Goal: Information Seeking & Learning: Learn about a topic

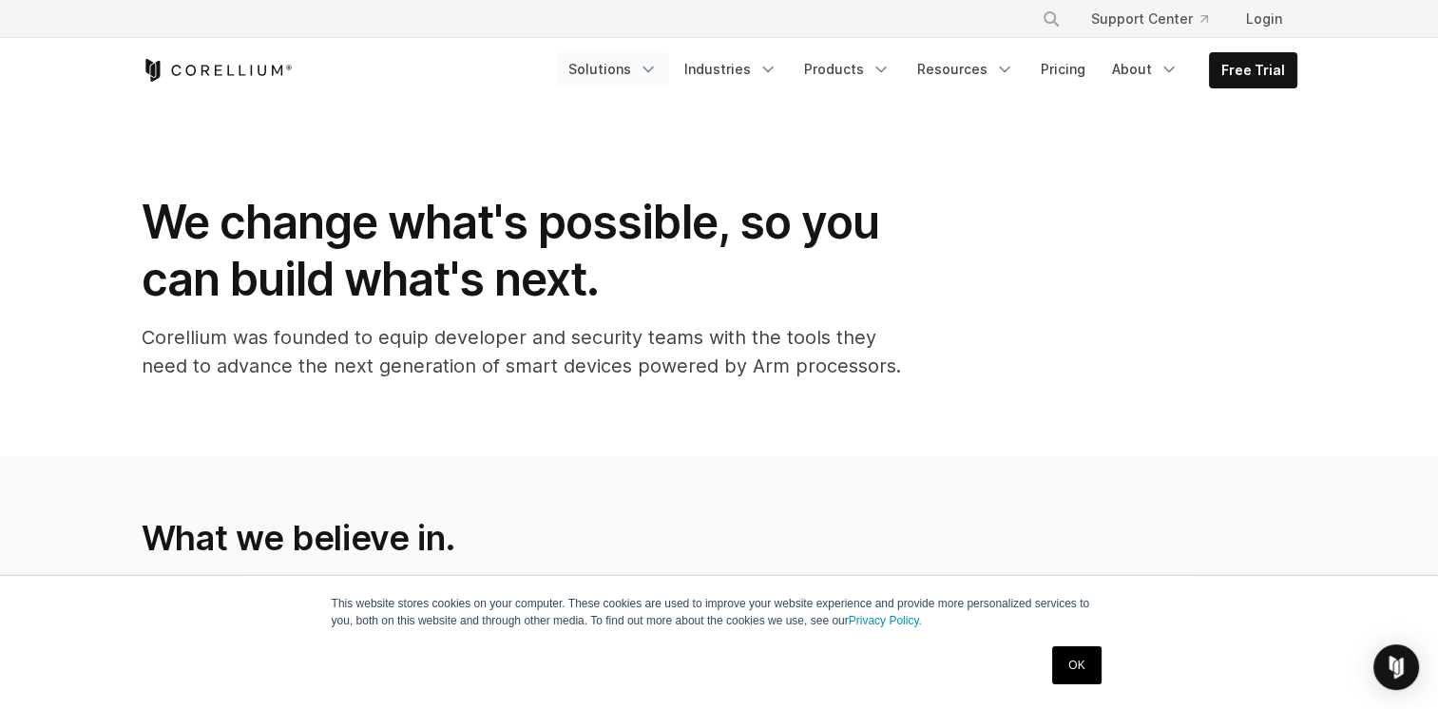
click at [658, 70] on icon "Navigation Menu" at bounding box center [648, 69] width 19 height 19
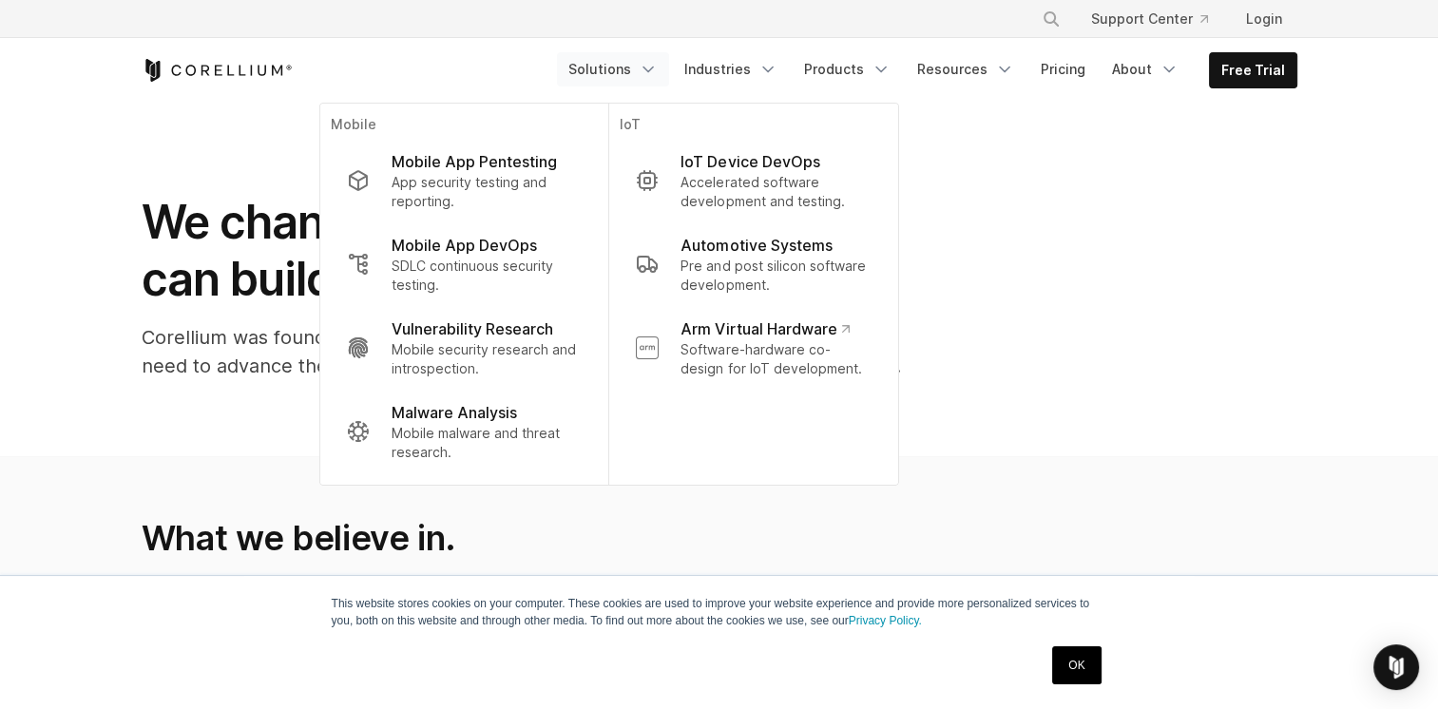
click at [1196, 261] on div "We change what's possible, so you can build what's next. Corellium was founded …" at bounding box center [720, 295] width 1194 height 202
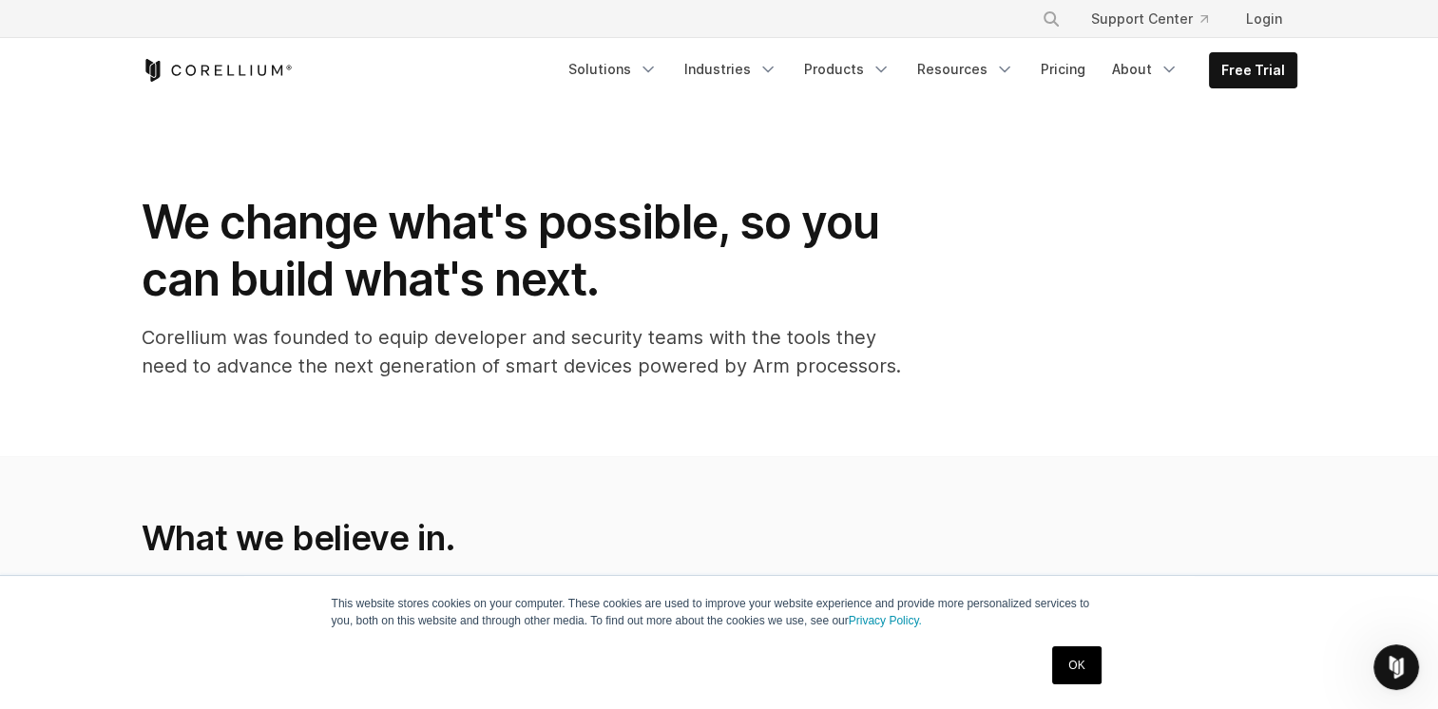
click at [1073, 665] on link "OK" at bounding box center [1076, 666] width 48 height 38
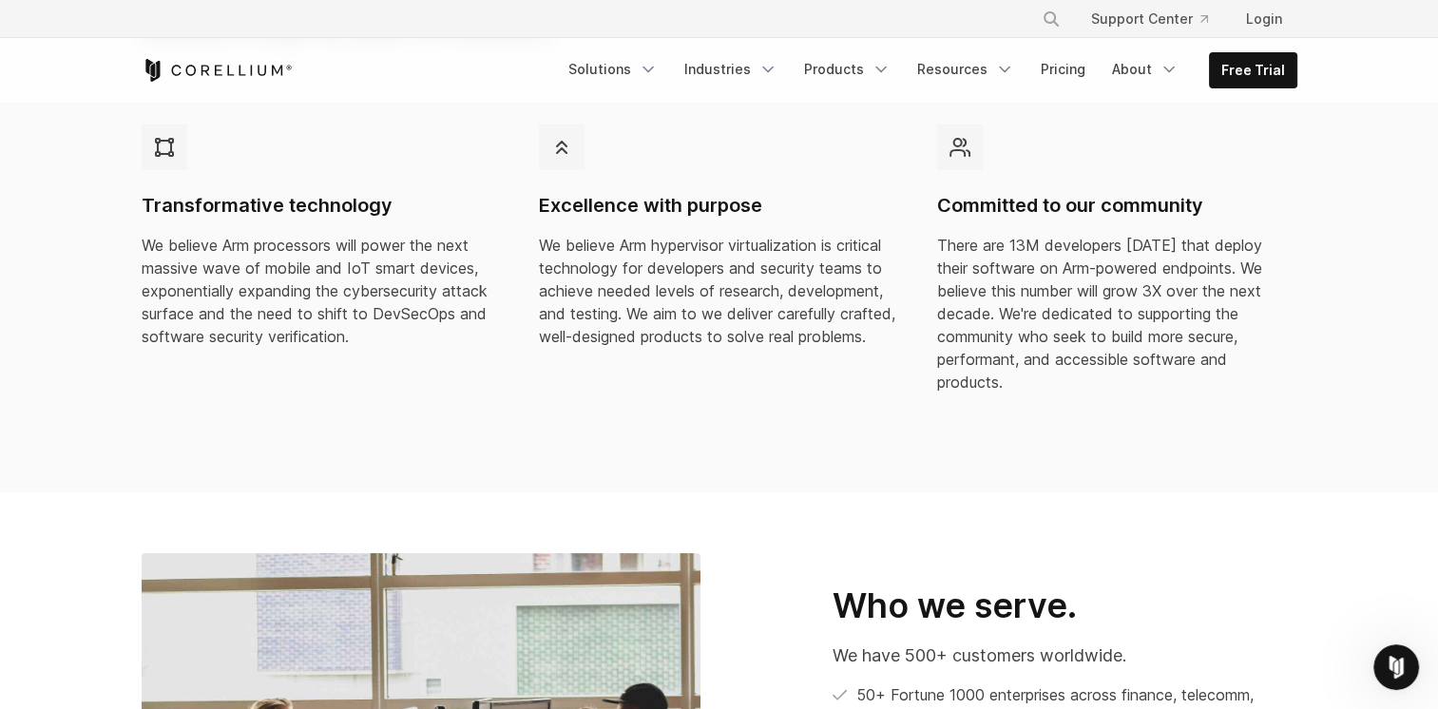
scroll to position [475, 0]
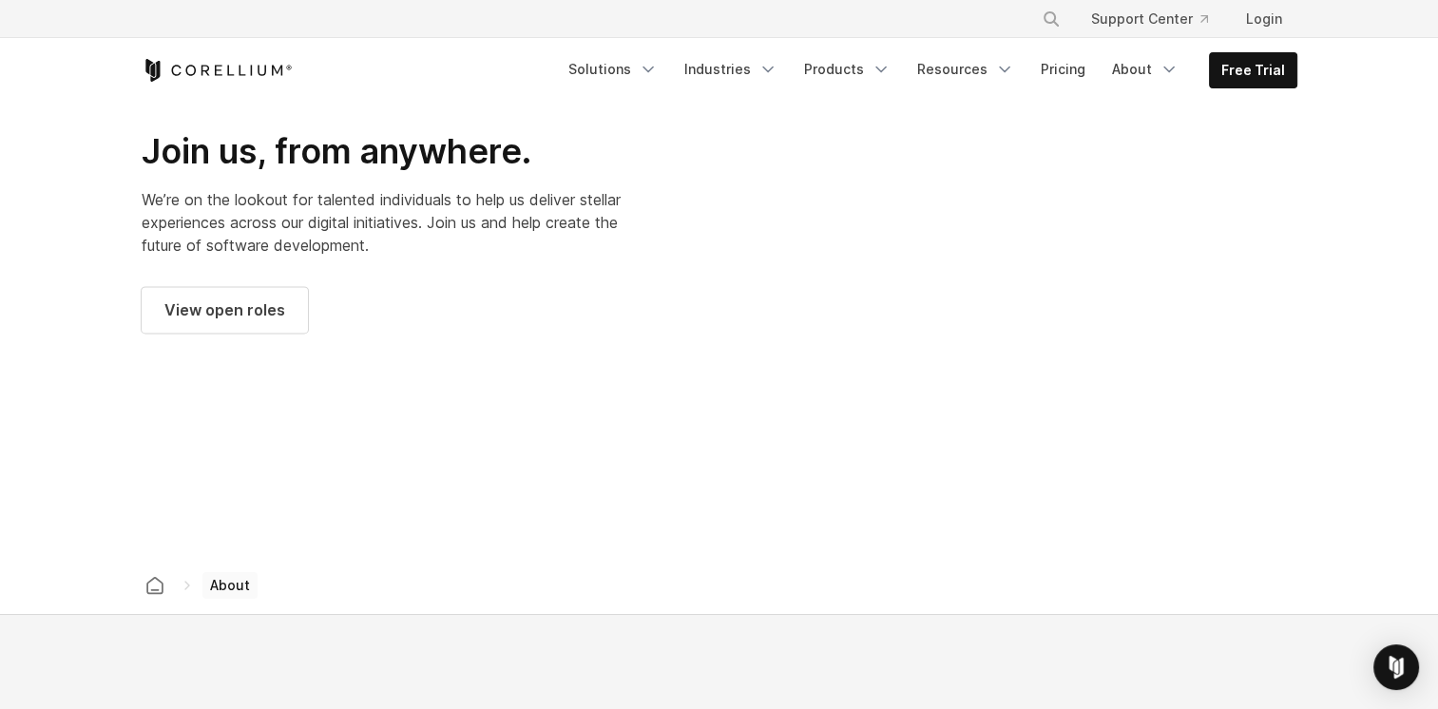
scroll to position [2662, 0]
click at [886, 70] on polyline "Navigation Menu" at bounding box center [882, 70] width 10 height 5
